Goal: Find specific page/section: Find specific page/section

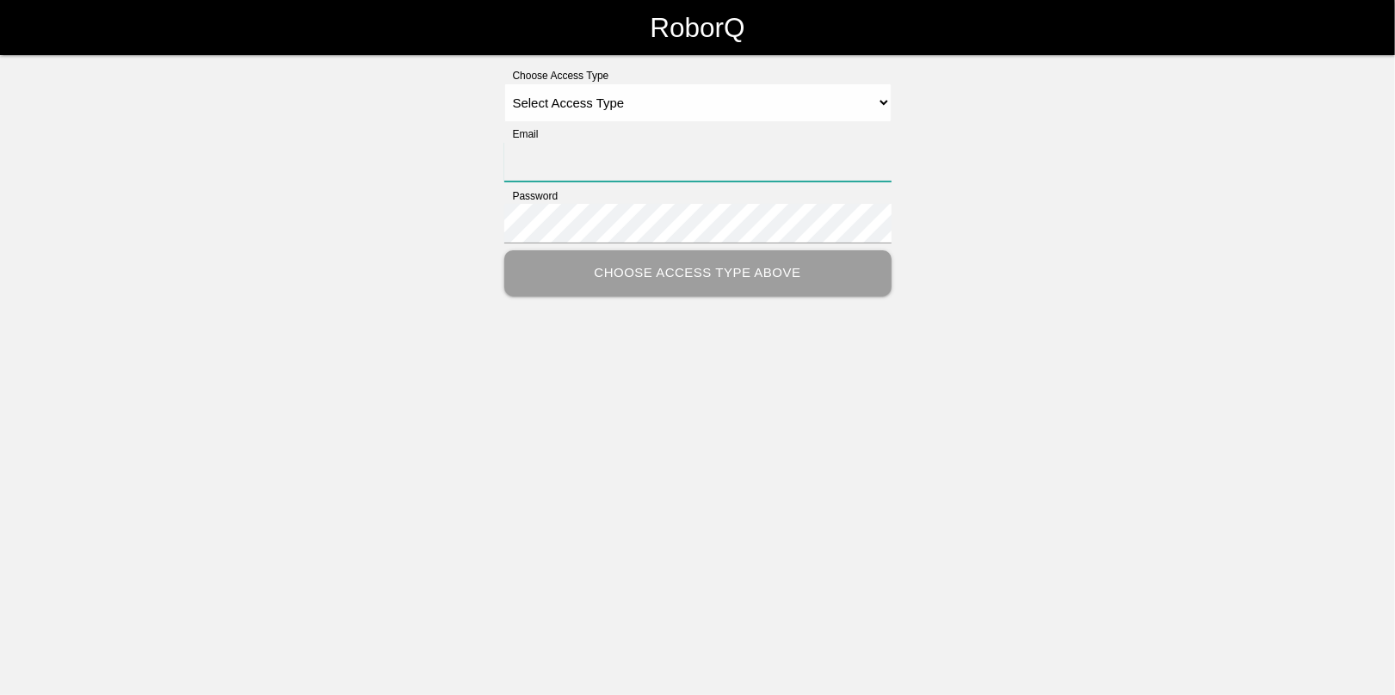
type input "[EMAIL_ADDRESS][DOMAIN_NAME]"
click at [581, 114] on select "Select Access Type Admin Customer Supervisor Worker" at bounding box center [697, 102] width 387 height 39
select select "Admin"
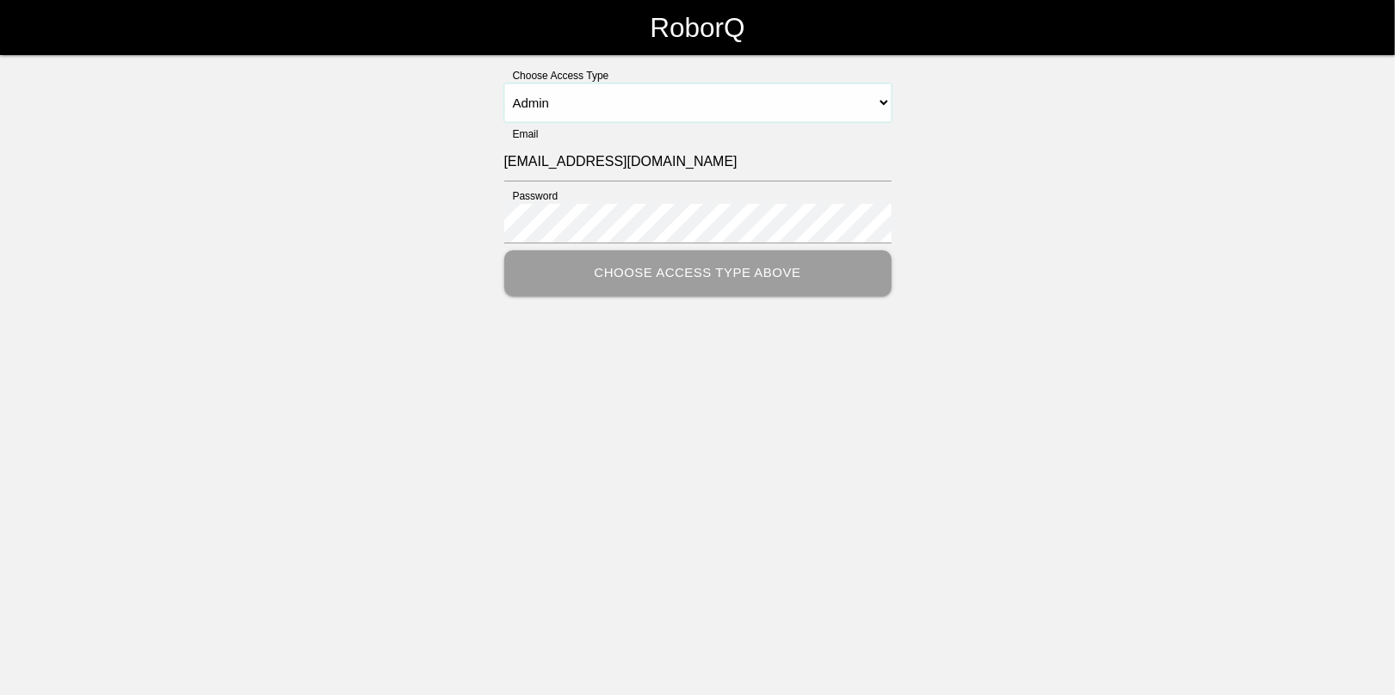
click at [504, 83] on select "Select Access Type Admin Customer Supervisor Worker" at bounding box center [697, 102] width 387 height 39
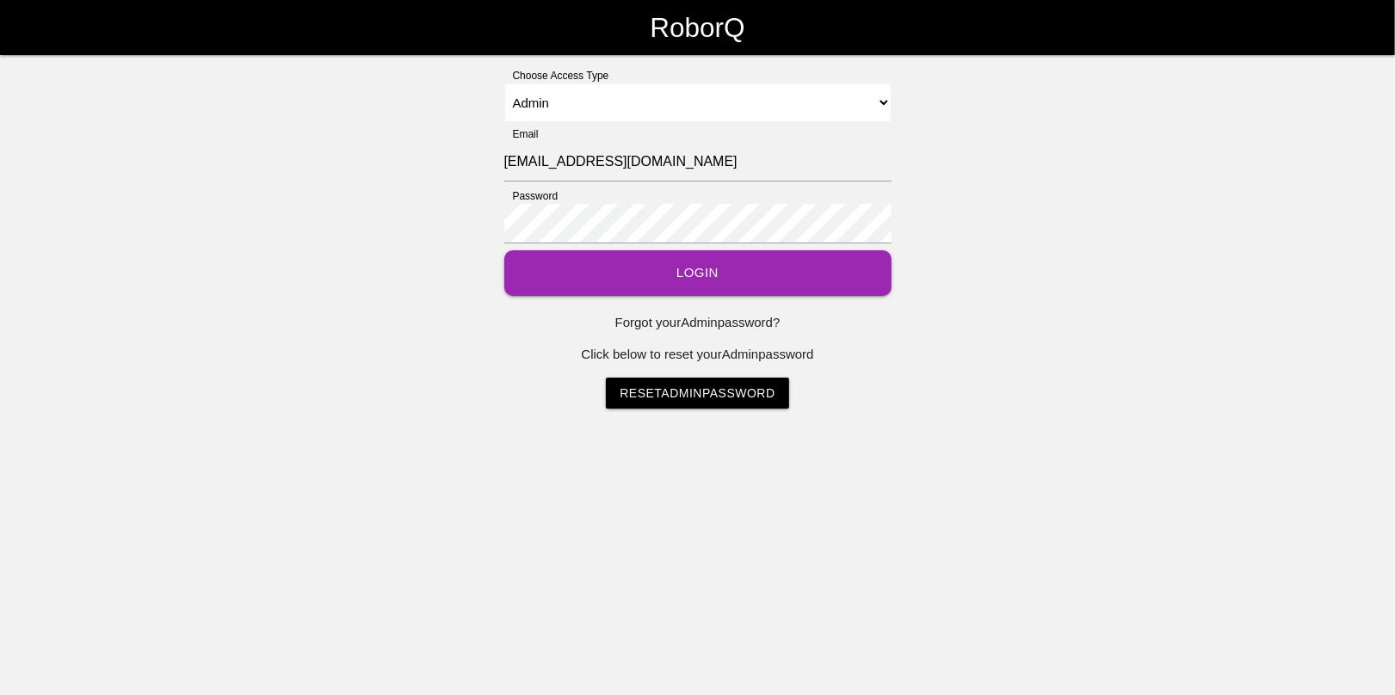
click at [683, 269] on button "Login" at bounding box center [697, 273] width 387 height 46
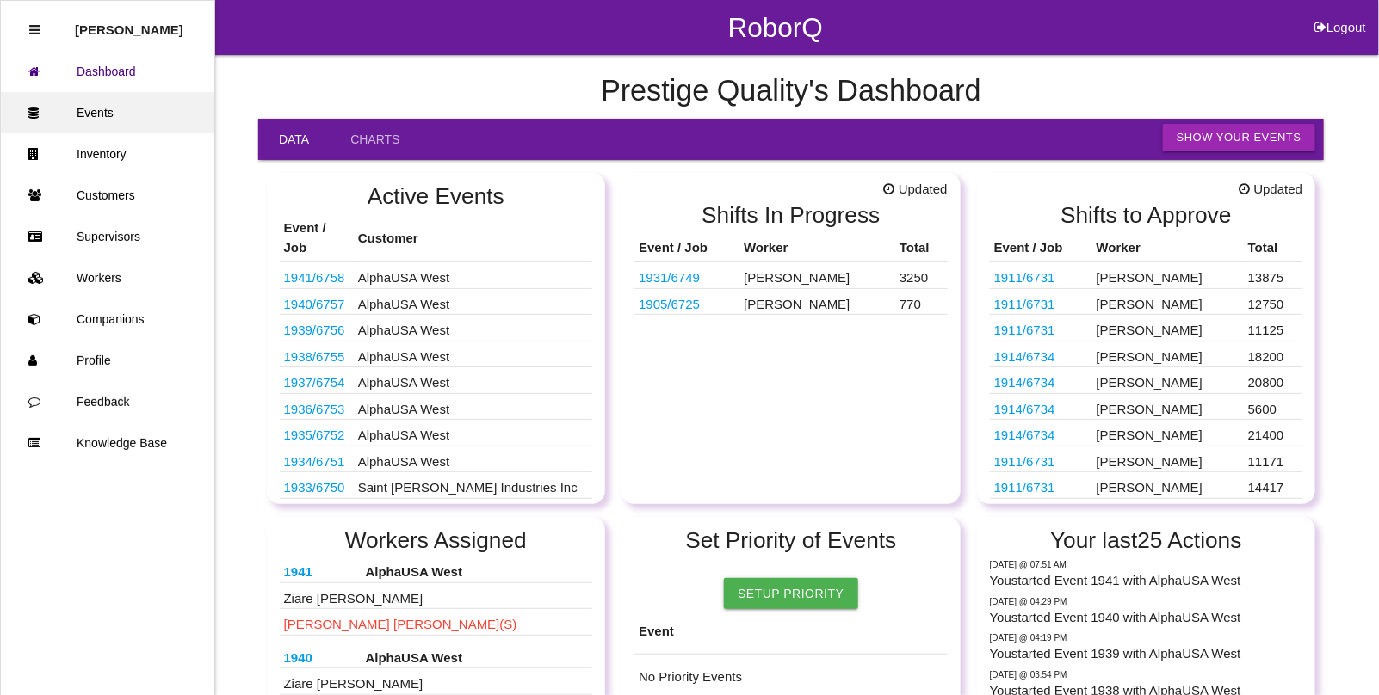
click at [112, 114] on link "Events" at bounding box center [107, 112] width 213 height 41
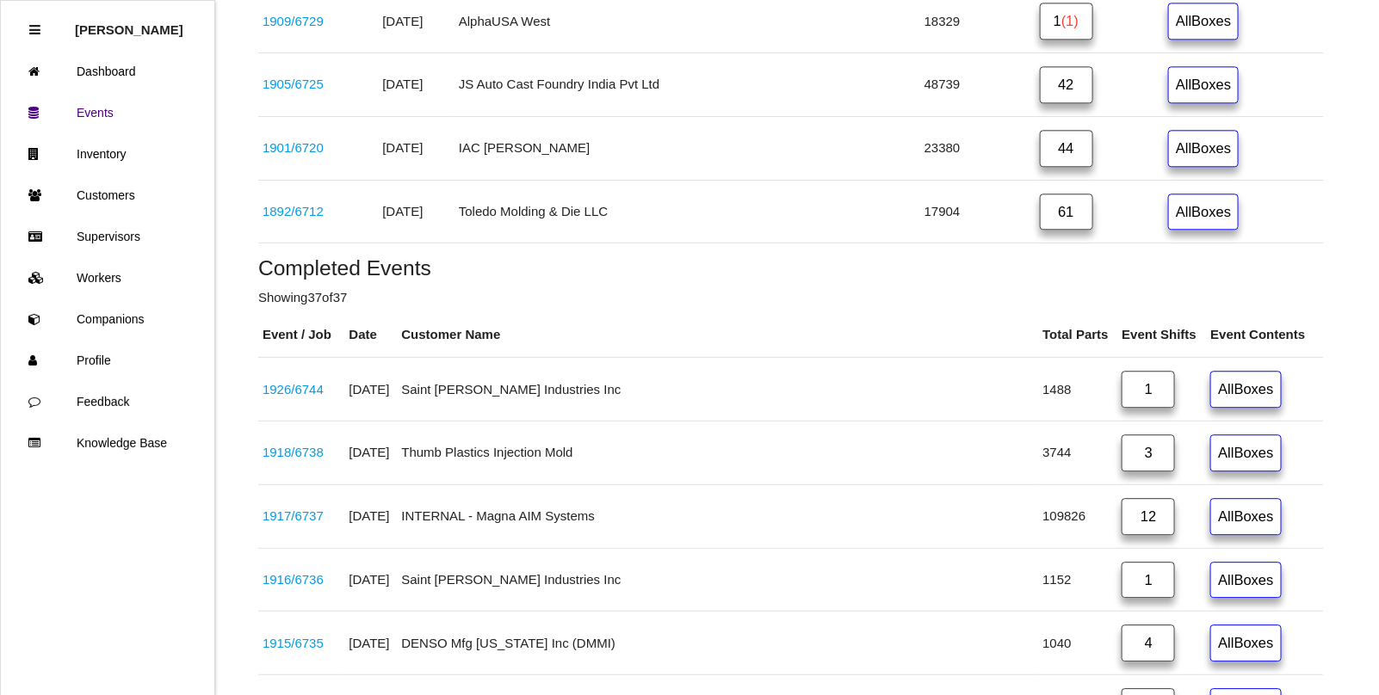
scroll to position [1721, 0]
